Goal: Transaction & Acquisition: Purchase product/service

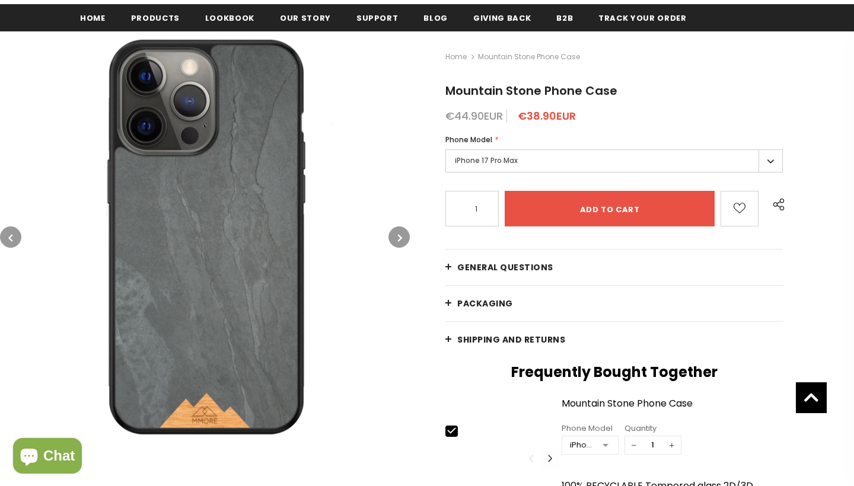
scroll to position [158, 0]
click at [520, 163] on label "iPhone 17 Pro Max" at bounding box center [613, 160] width 337 height 23
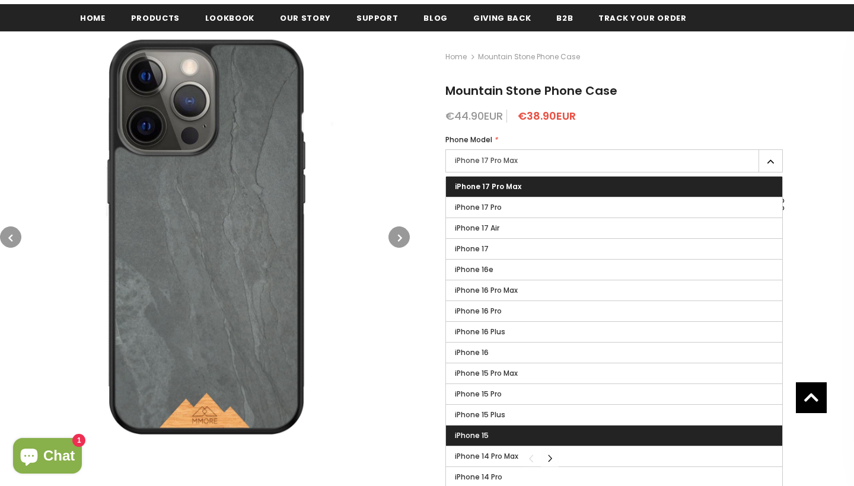
click at [497, 440] on label "iPhone 15" at bounding box center [614, 436] width 336 height 20
click at [0, 0] on input "iPhone 15" at bounding box center [0, 0] width 0 height 0
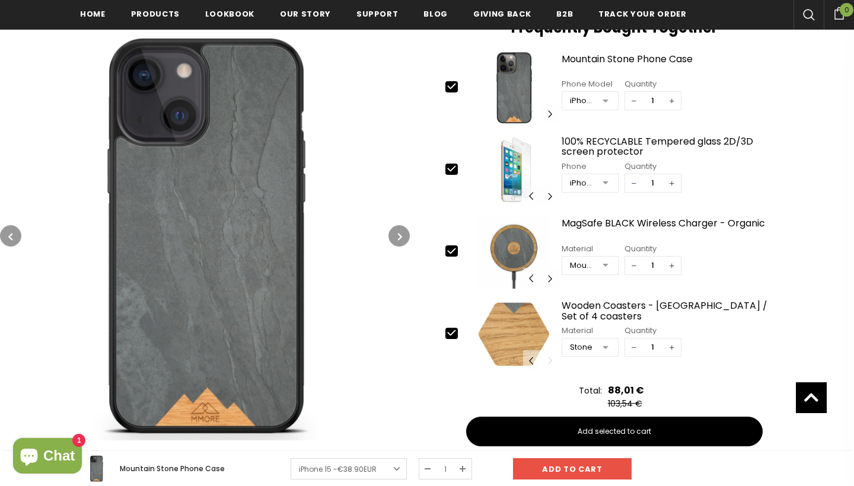
scroll to position [508, 0]
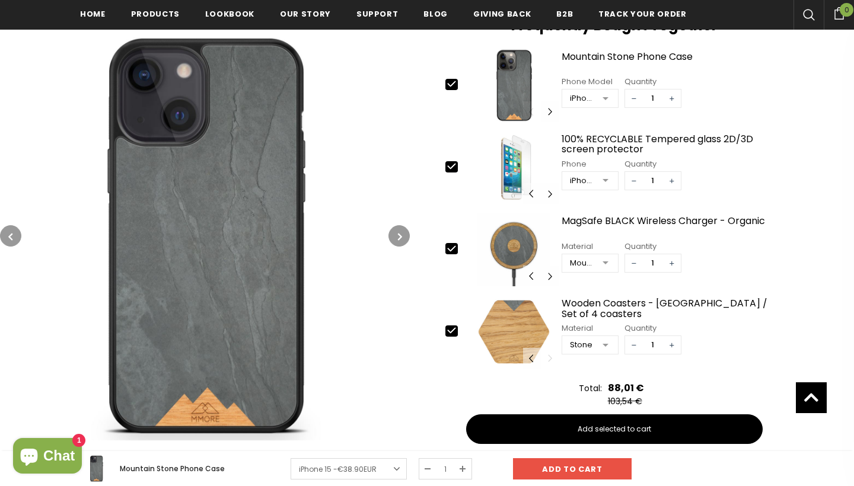
click at [607, 346] on div at bounding box center [606, 346] width 24 height 18
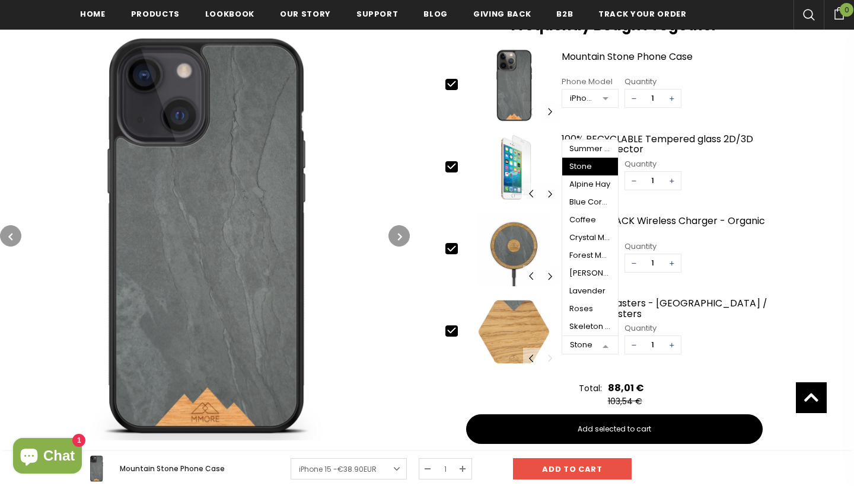
click at [581, 170] on div "Stone" at bounding box center [590, 166] width 42 height 9
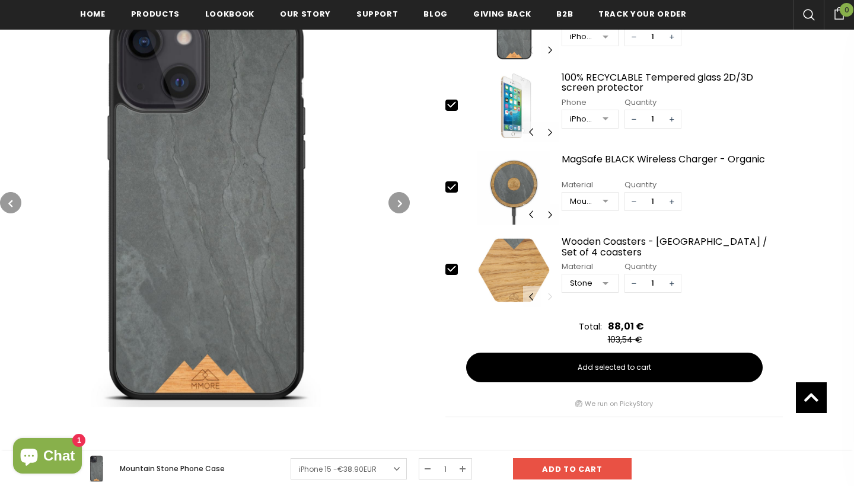
scroll to position [582, 0]
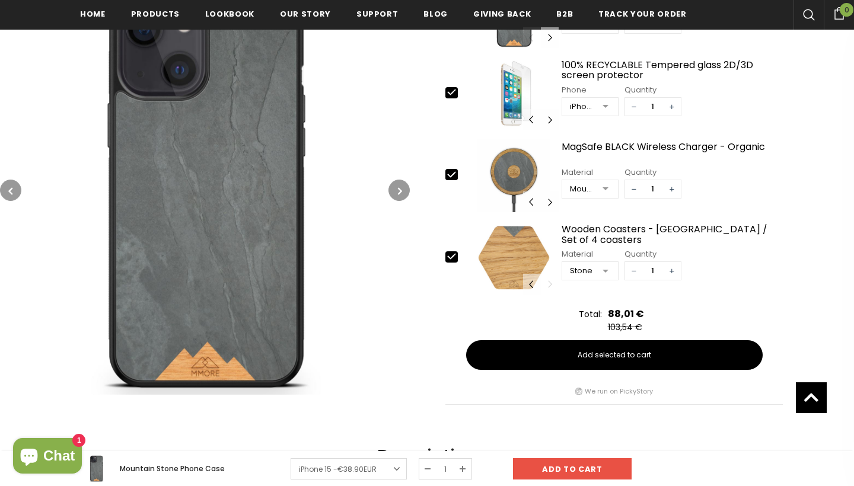
click at [630, 273] on span "−" at bounding box center [634, 271] width 18 height 18
type input "0"
click at [636, 187] on span "−" at bounding box center [634, 189] width 18 height 18
type input "0"
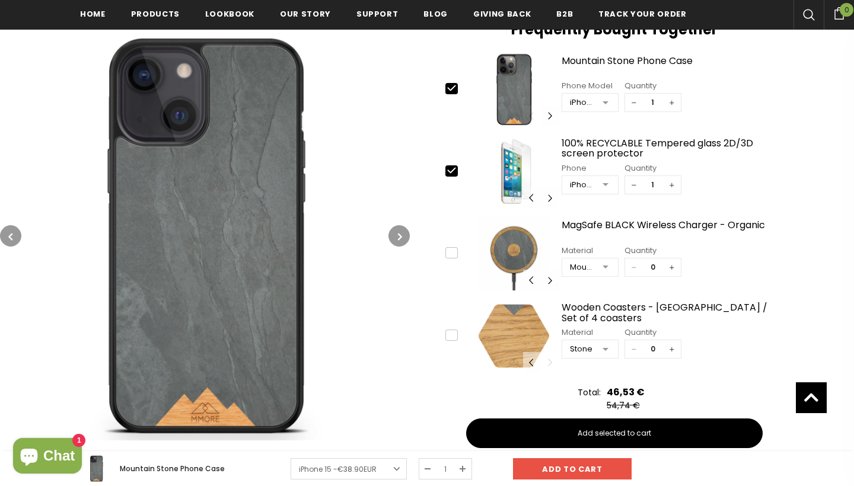
scroll to position [501, 0]
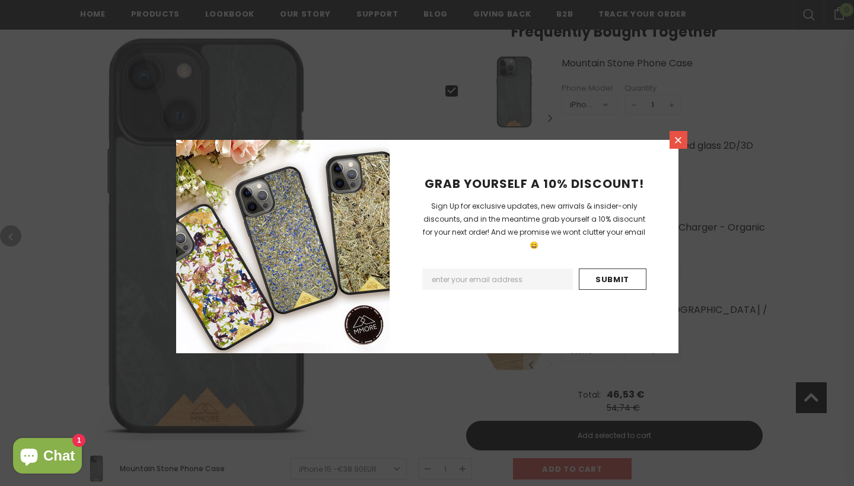
click at [671, 136] on link at bounding box center [679, 140] width 18 height 18
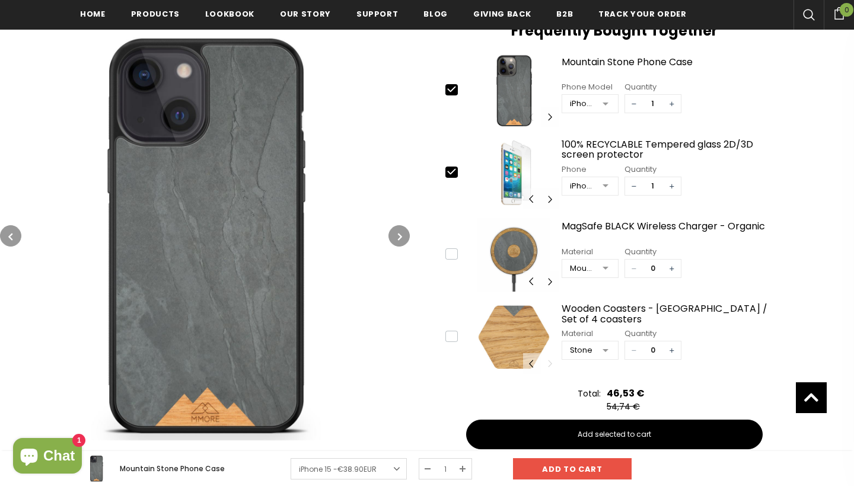
scroll to position [476, 0]
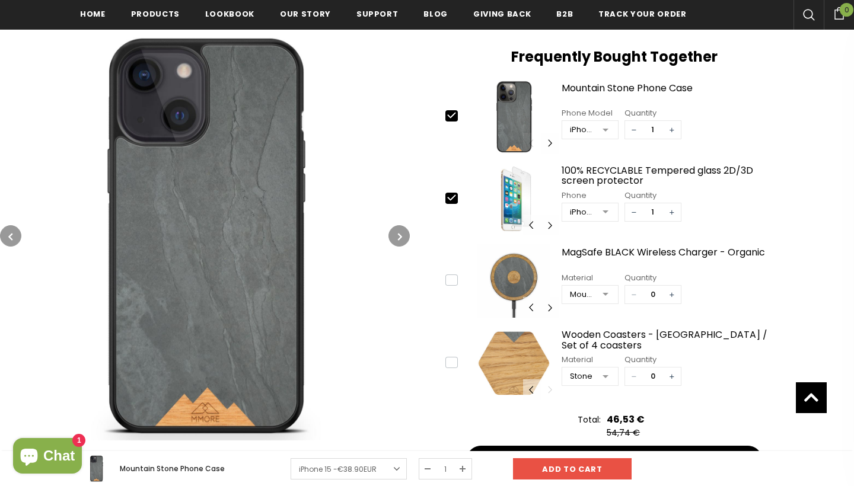
click at [401, 229] on button "button" at bounding box center [398, 235] width 21 height 21
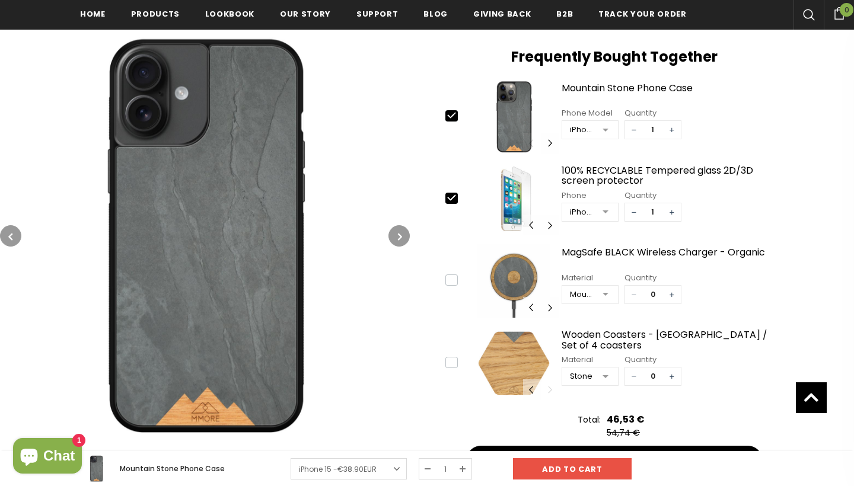
click at [401, 229] on button "button" at bounding box center [398, 235] width 21 height 21
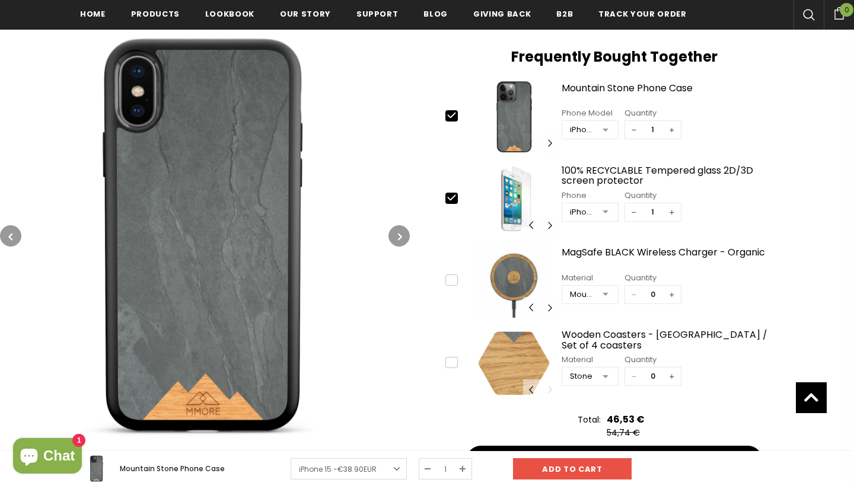
click at [401, 229] on button "button" at bounding box center [398, 235] width 21 height 21
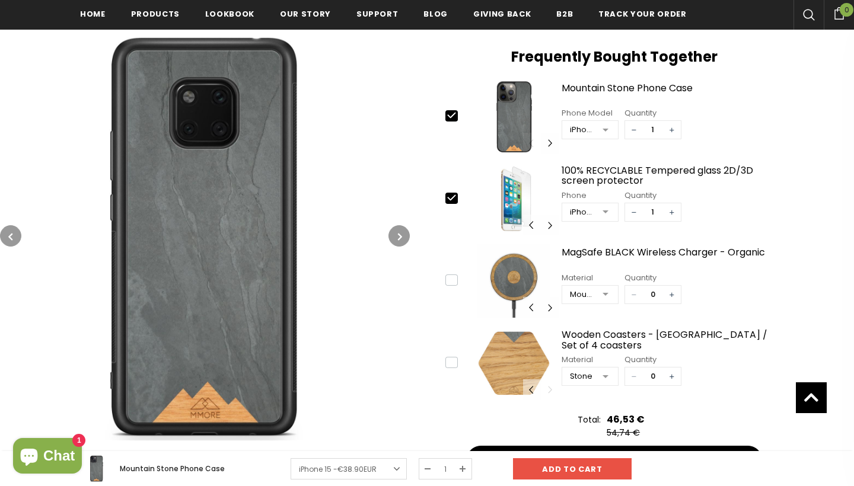
click at [401, 229] on button "button" at bounding box center [398, 235] width 21 height 21
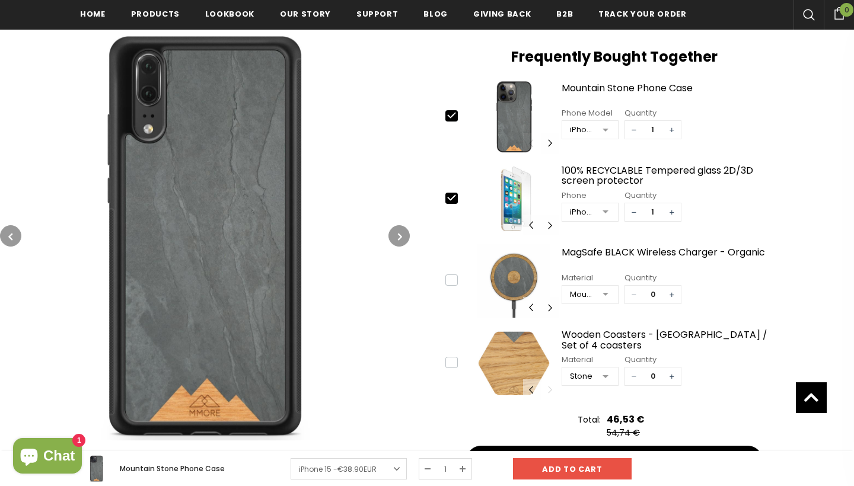
click at [401, 229] on button "button" at bounding box center [398, 235] width 21 height 21
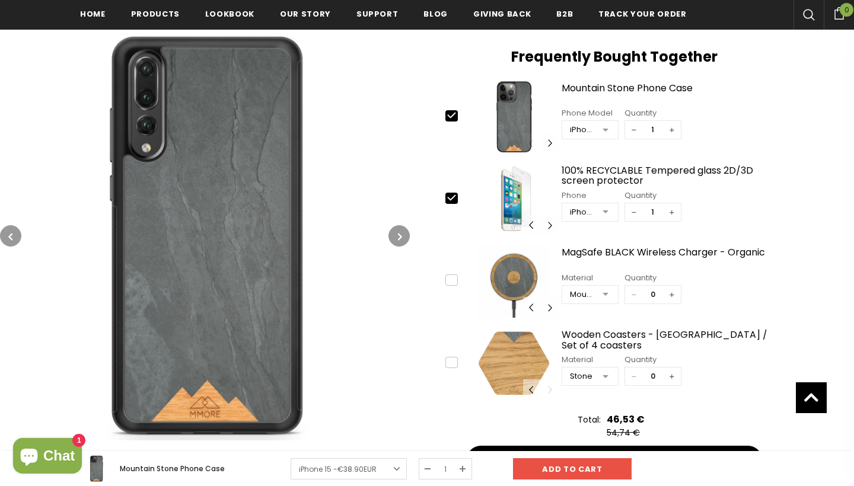
click at [401, 229] on button "button" at bounding box center [398, 235] width 21 height 21
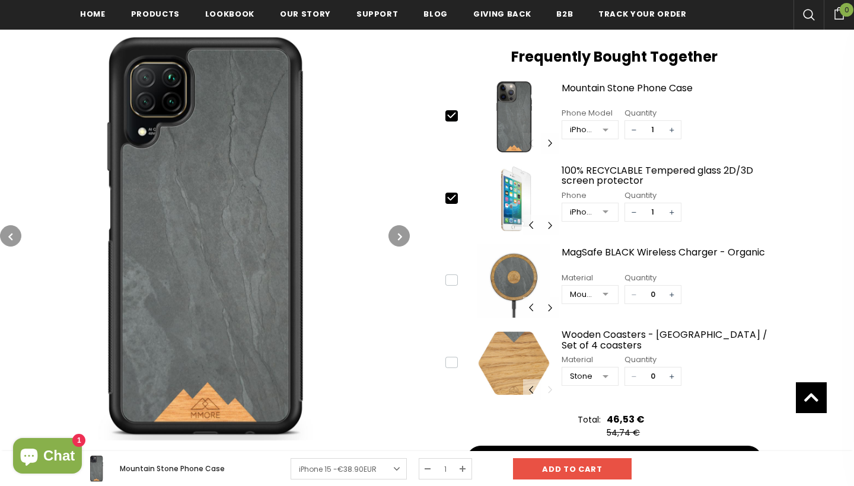
click at [401, 229] on button "button" at bounding box center [398, 235] width 21 height 21
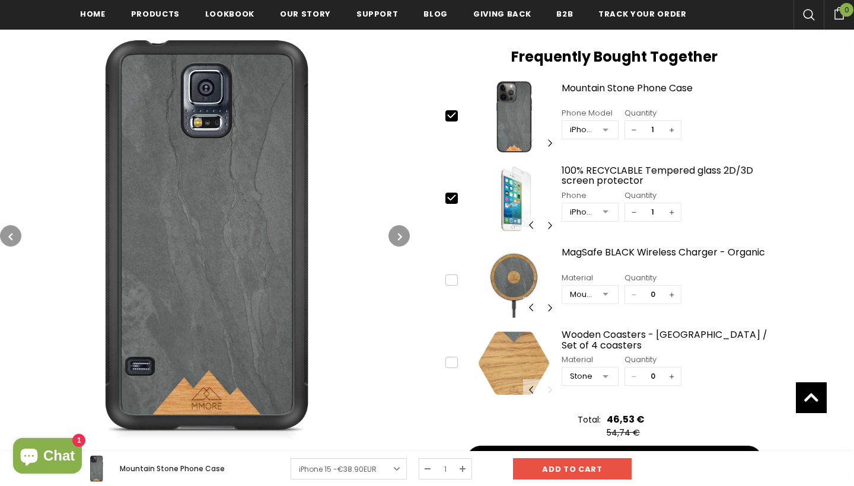
click at [401, 229] on button "button" at bounding box center [398, 235] width 21 height 21
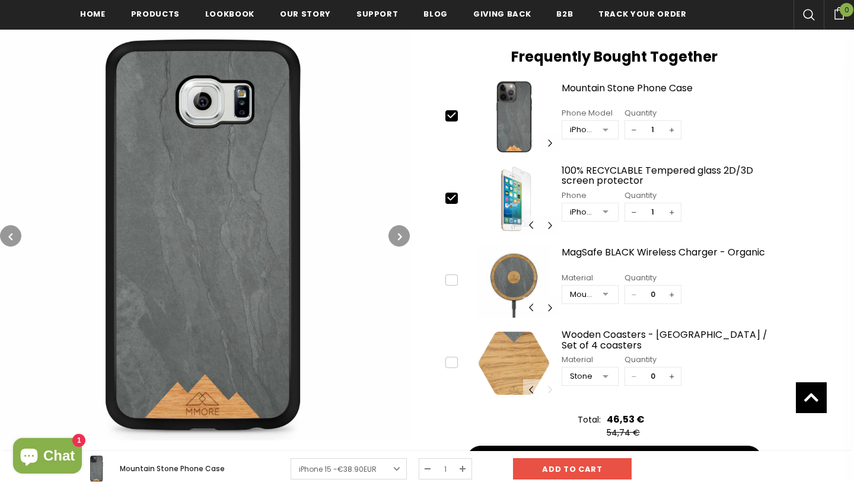
click at [401, 229] on button "button" at bounding box center [398, 235] width 21 height 21
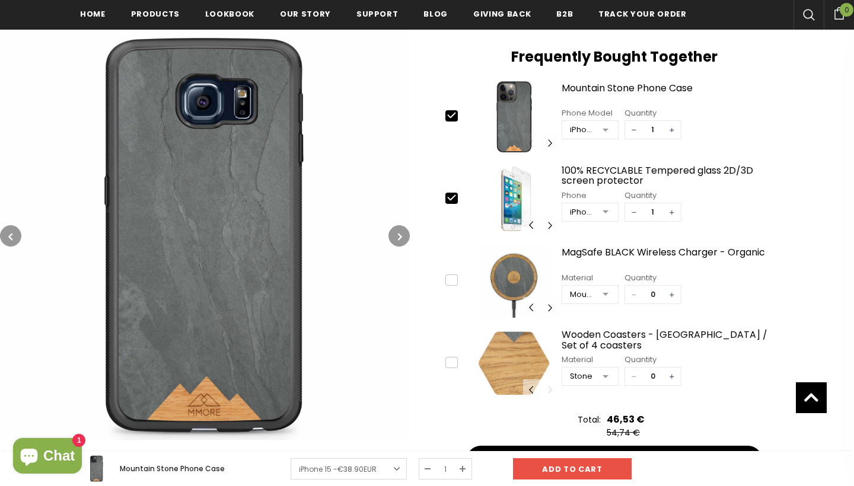
click at [401, 229] on button "button" at bounding box center [398, 235] width 21 height 21
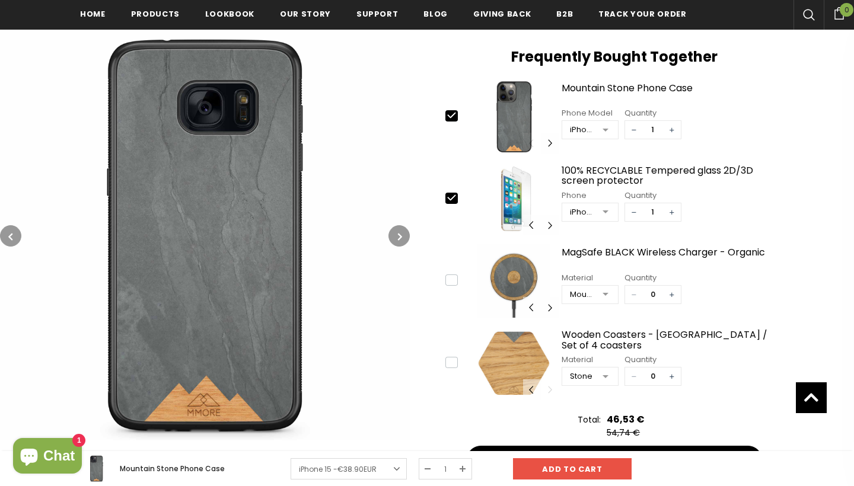
click at [401, 229] on button "button" at bounding box center [398, 235] width 21 height 21
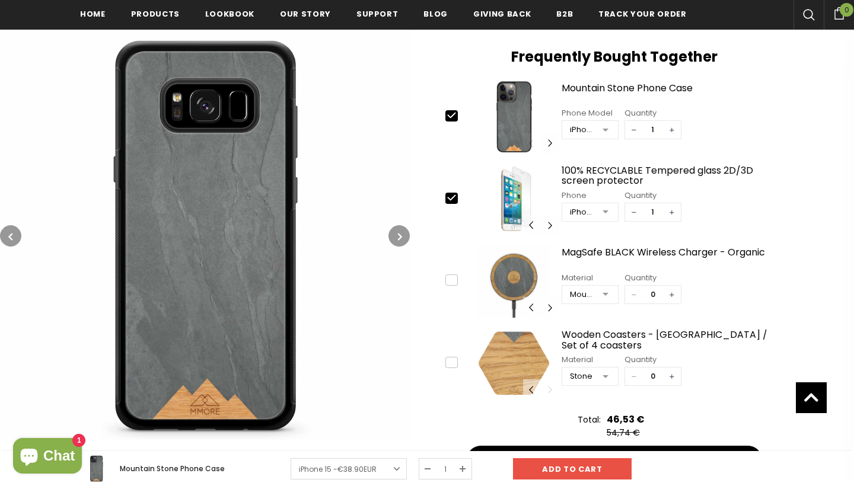
click at [401, 229] on button "button" at bounding box center [398, 235] width 21 height 21
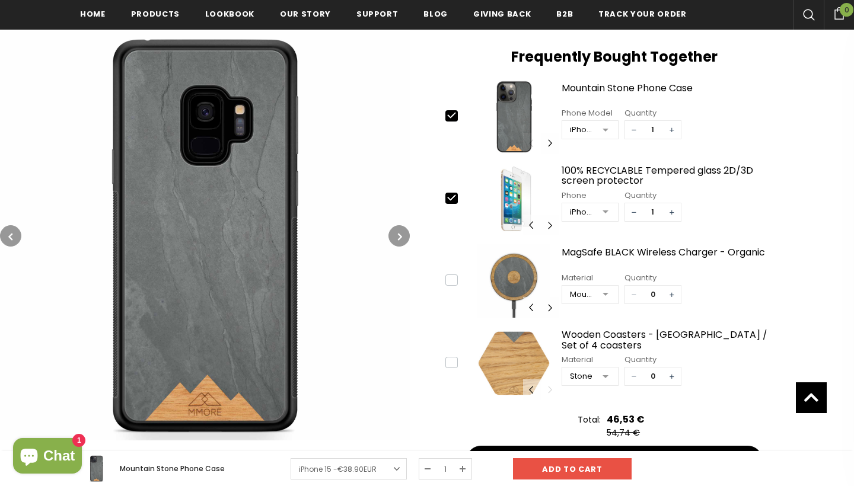
click at [401, 229] on button "button" at bounding box center [398, 235] width 21 height 21
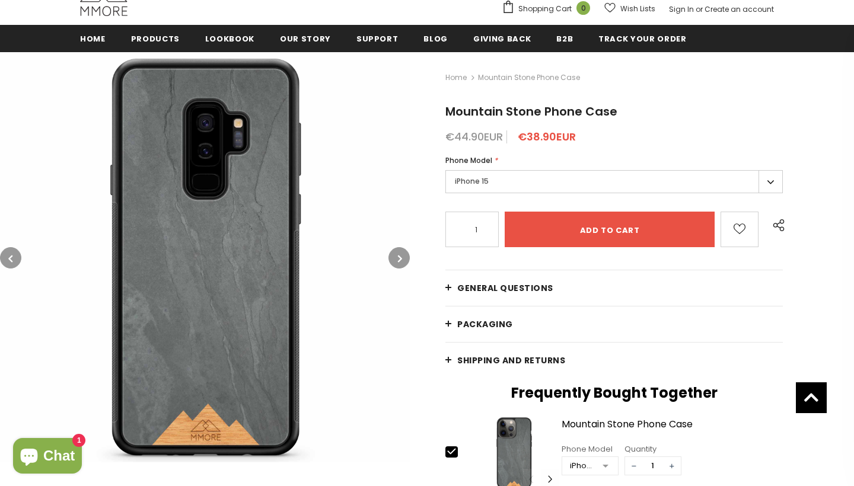
scroll to position [133, 0]
